Goal: Task Accomplishment & Management: Use online tool/utility

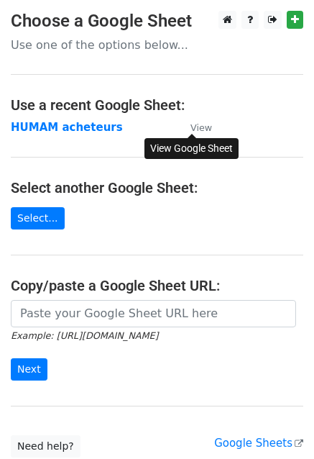
click at [204, 124] on small "View" at bounding box center [202, 127] width 22 height 11
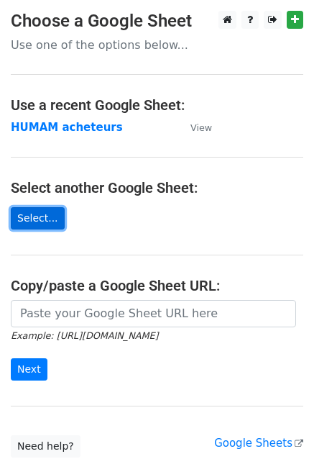
click at [35, 219] on link "Select..." at bounding box center [38, 218] width 54 height 22
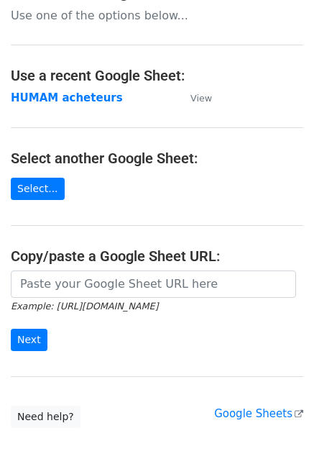
scroll to position [27, 0]
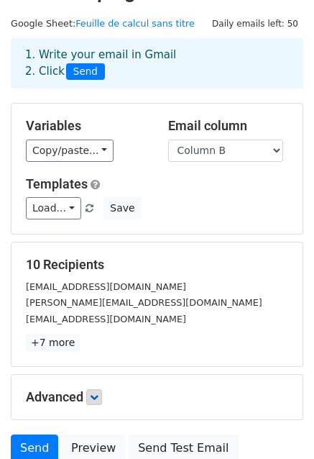
scroll to position [32, 0]
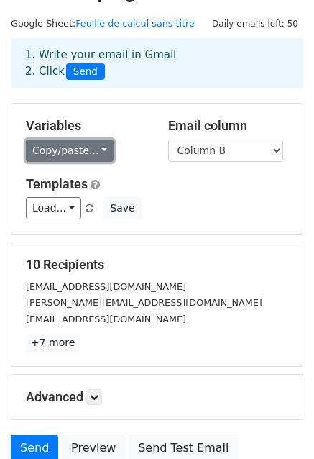
click at [95, 153] on link "Copy/paste..." at bounding box center [70, 151] width 88 height 22
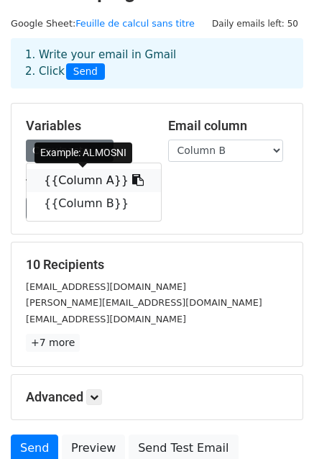
click at [92, 175] on link "{{Column A}}" at bounding box center [94, 180] width 135 height 23
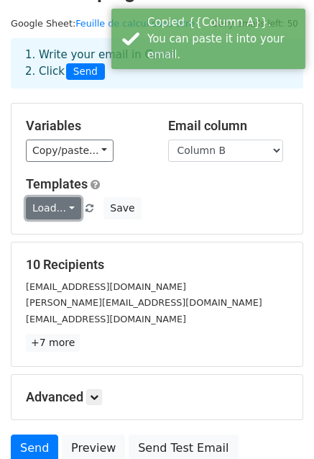
click at [64, 210] on link "Load..." at bounding box center [53, 208] width 55 height 22
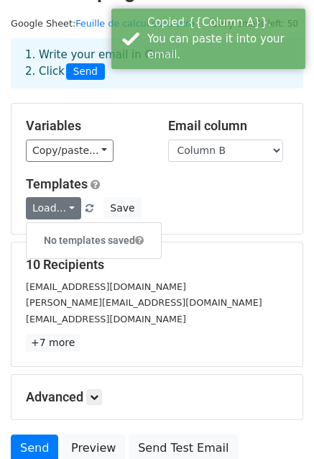
click at [137, 162] on div "Variables Copy/paste... {{Column A}} {{Column B}} Email column Column A Column …" at bounding box center [157, 169] width 291 height 130
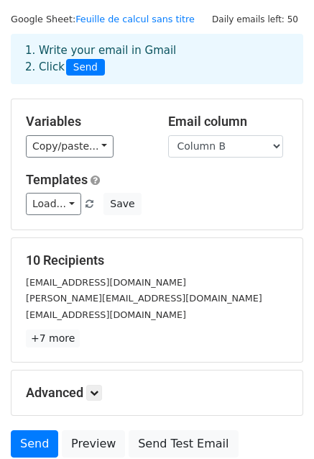
scroll to position [155, 0]
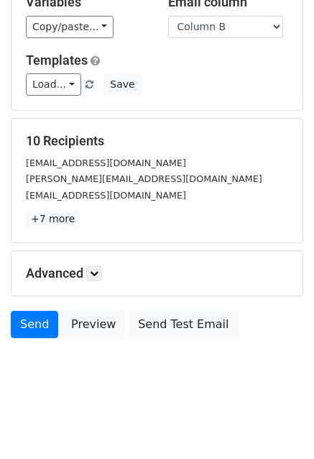
click at [88, 347] on body "New Campaign Daily emails left: 50 Google Sheet: Feuille de calcul sans titre 1…" at bounding box center [157, 128] width 314 height 547
click at [96, 281] on div "Advanced Tracking Track Opens UTM Codes Track Clicks Filters Only include sprea…" at bounding box center [157, 273] width 291 height 45
click at [96, 271] on icon at bounding box center [94, 273] width 9 height 9
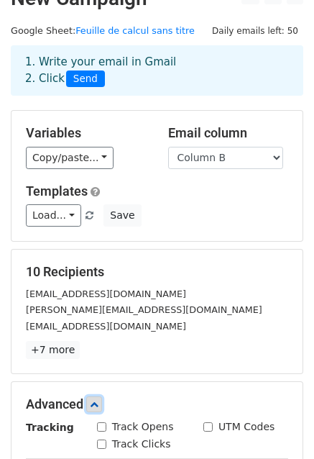
scroll to position [0, 0]
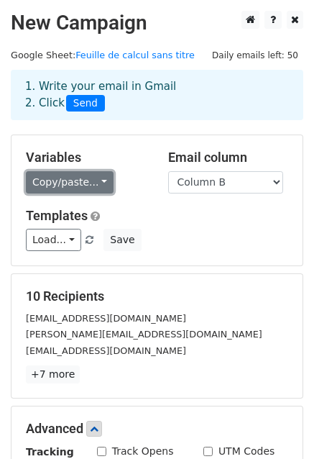
click at [86, 180] on link "Copy/paste..." at bounding box center [70, 182] width 88 height 22
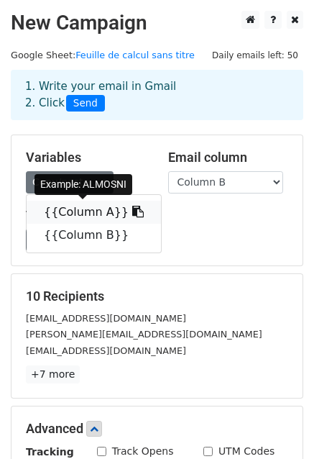
click at [85, 214] on link "{{Column A}}" at bounding box center [94, 212] width 135 height 23
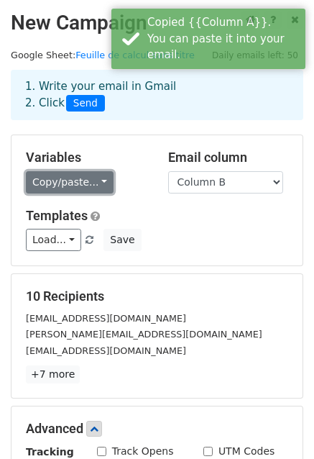
click at [94, 179] on link "Copy/paste..." at bounding box center [70, 182] width 88 height 22
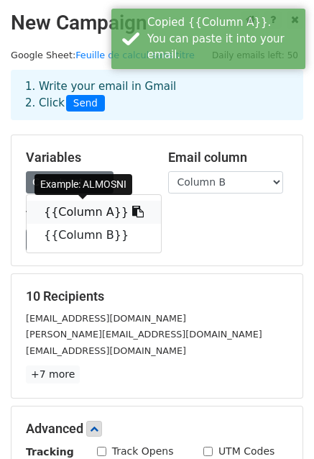
click at [132, 212] on icon at bounding box center [138, 212] width 12 height 12
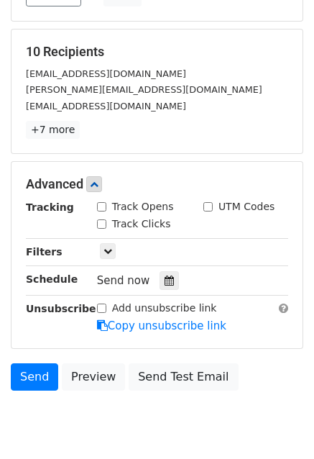
scroll to position [250, 0]
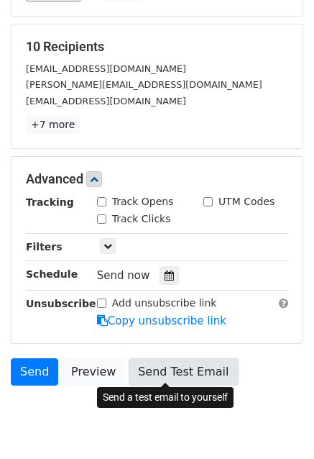
click at [167, 365] on link "Send Test Email" at bounding box center [183, 371] width 109 height 27
click at [164, 370] on link "Send Test Email" at bounding box center [183, 371] width 109 height 27
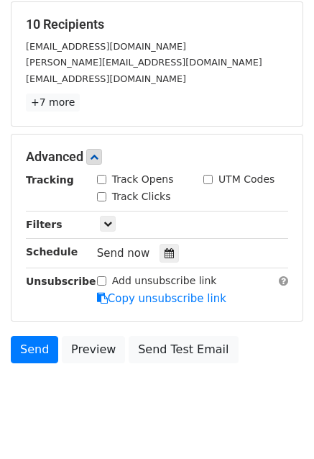
scroll to position [295, 0]
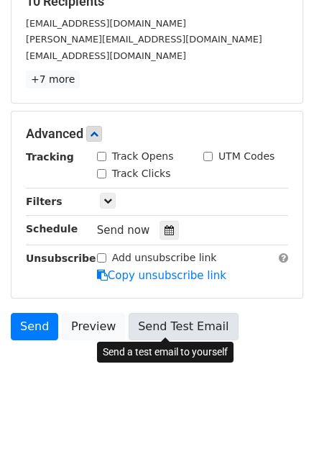
click at [145, 329] on link "Send Test Email" at bounding box center [183, 326] width 109 height 27
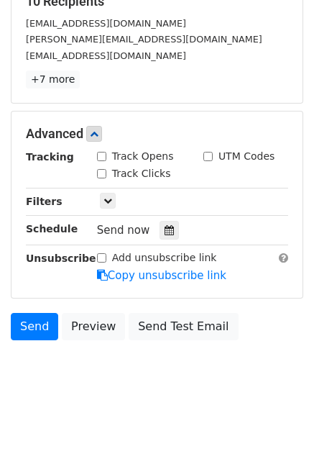
click at [104, 155] on input "Track Opens" at bounding box center [101, 156] width 9 height 9
checkbox input "true"
click at [104, 171] on input "Track Clicks" at bounding box center [101, 173] width 9 height 9
checkbox input "true"
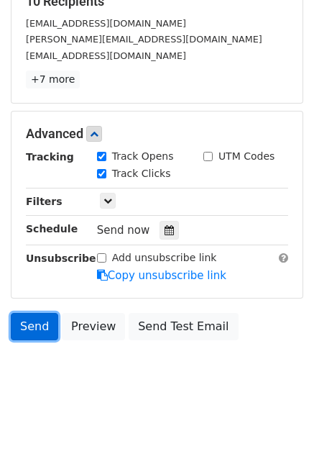
click at [45, 322] on link "Send" at bounding box center [34, 326] width 47 height 27
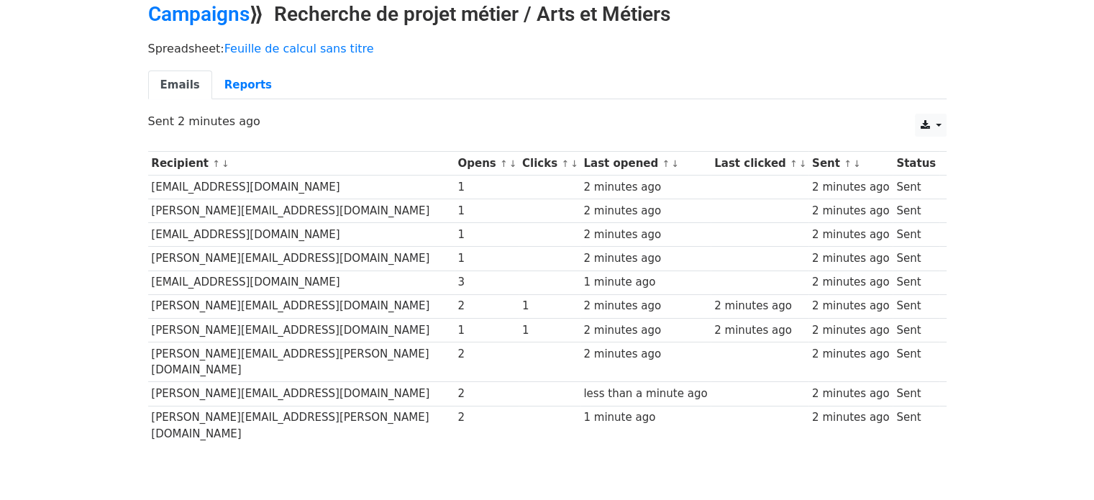
scroll to position [63, 0]
